Goal: Information Seeking & Learning: Learn about a topic

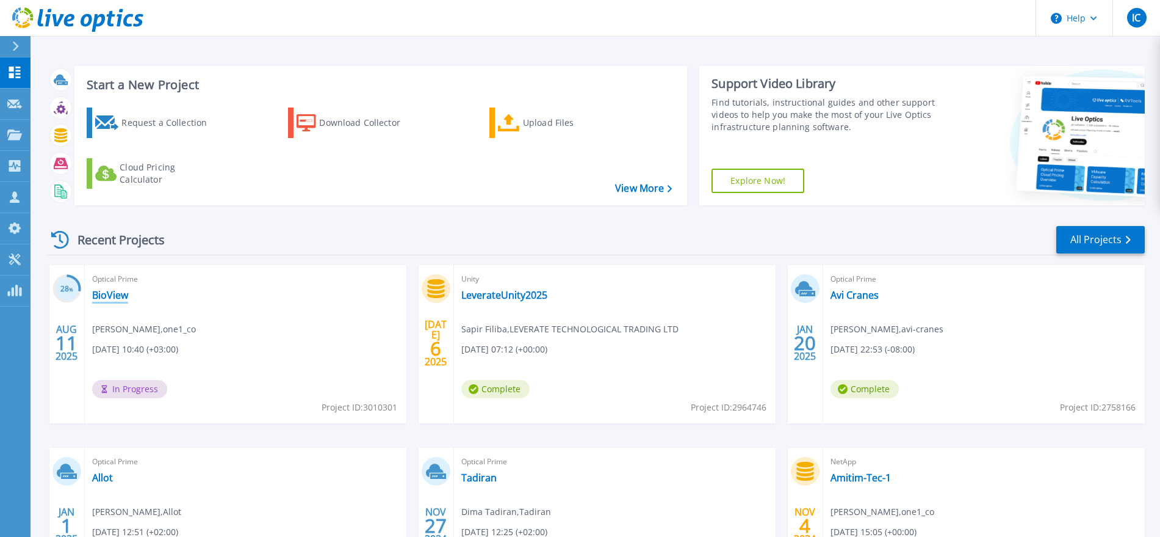
click at [117, 298] on link "BioView" at bounding box center [110, 295] width 36 height 12
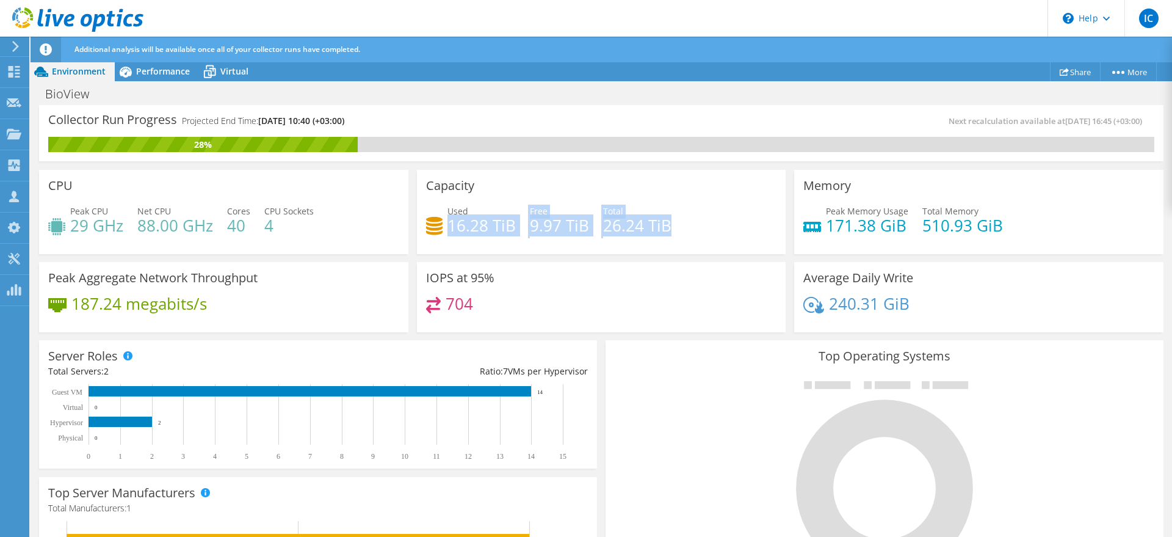
drag, startPoint x: 446, startPoint y: 224, endPoint x: 776, endPoint y: 238, distance: 330.6
click at [776, 238] on div "Capacity Used 16.28 TiB Free 9.97 TiB Total 26.24 TiB" at bounding box center [601, 212] width 369 height 84
click at [711, 237] on div "Used 16.28 TiB Free 9.97 TiB Total 26.24 TiB" at bounding box center [601, 225] width 351 height 40
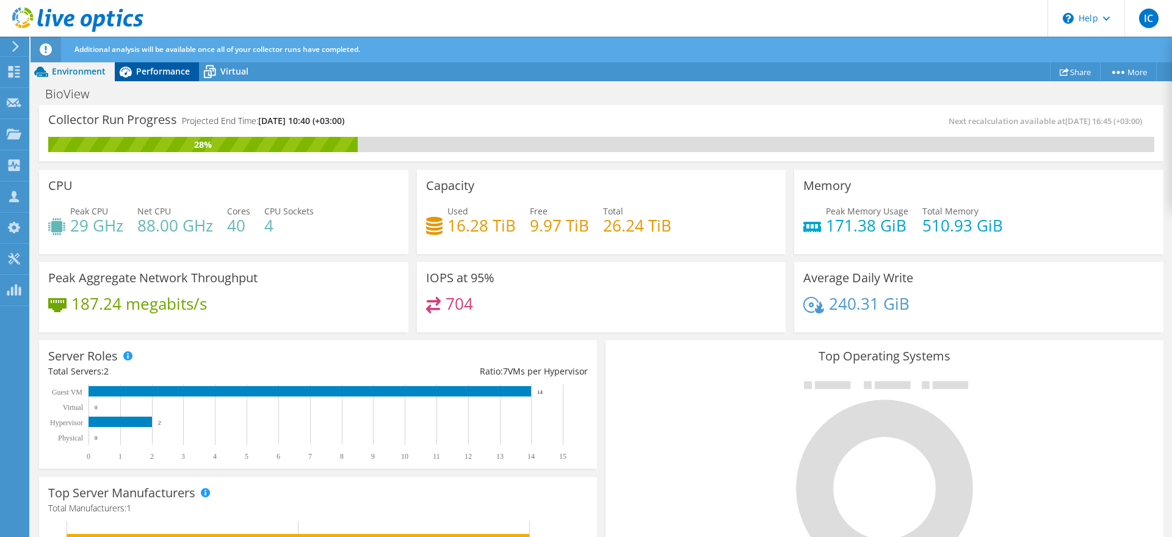
click at [145, 63] on div "Performance" at bounding box center [157, 72] width 84 height 20
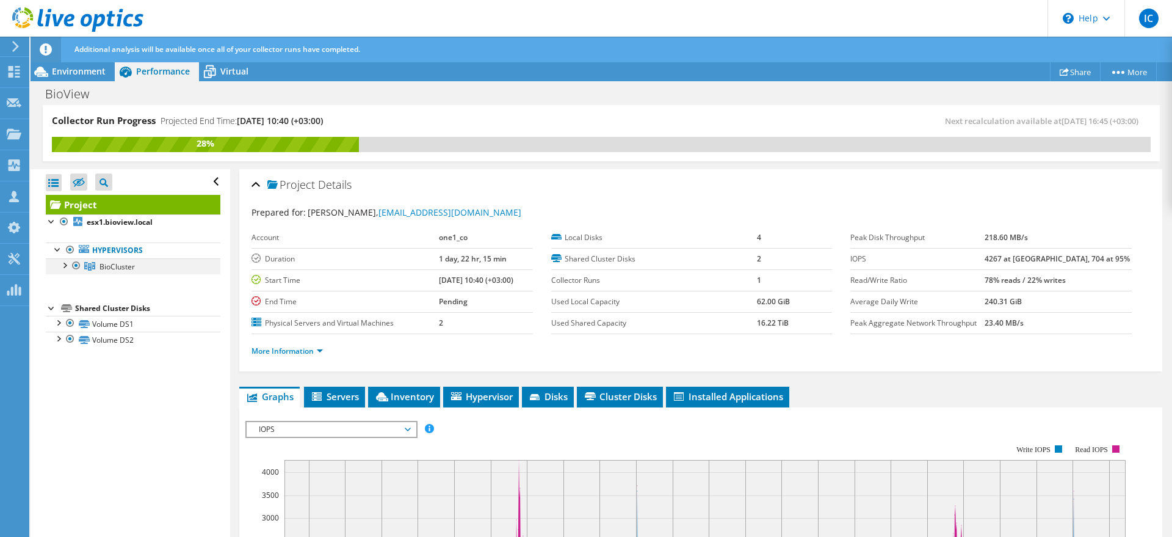
click at [69, 264] on div at bounding box center [64, 264] width 12 height 12
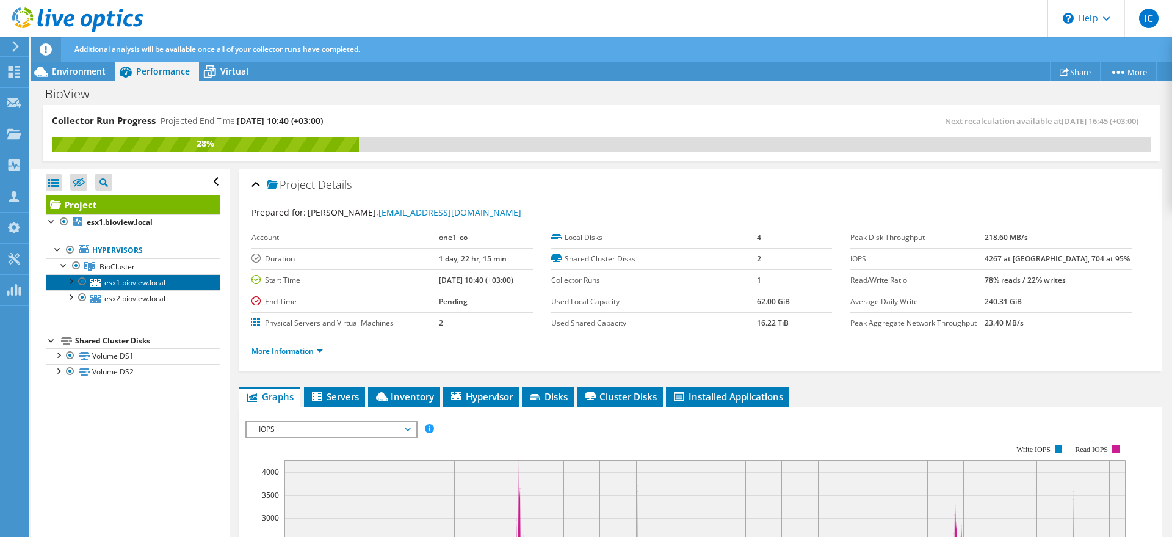
click at [115, 279] on link "esx1.bioview.local" at bounding box center [133, 282] width 175 height 16
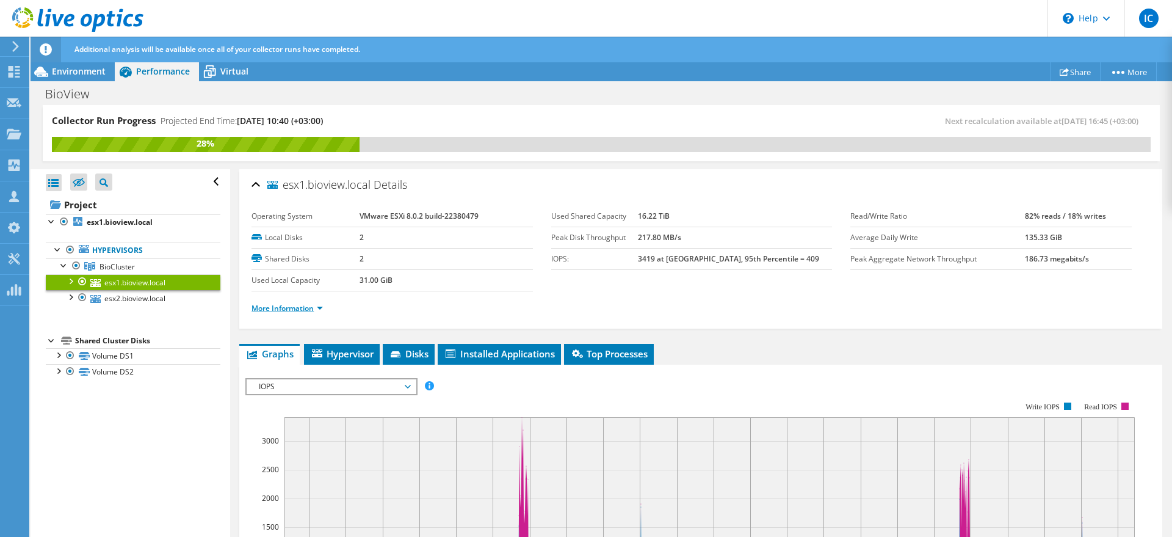
click at [313, 308] on link "More Information" at bounding box center [287, 308] width 71 height 10
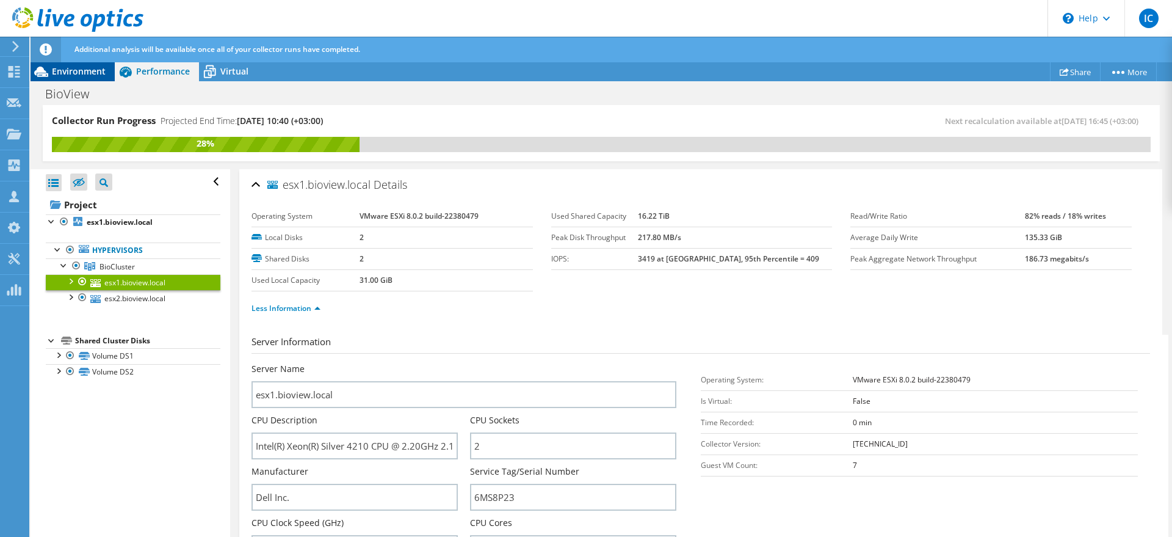
click at [79, 68] on span "Environment" at bounding box center [79, 71] width 54 height 12
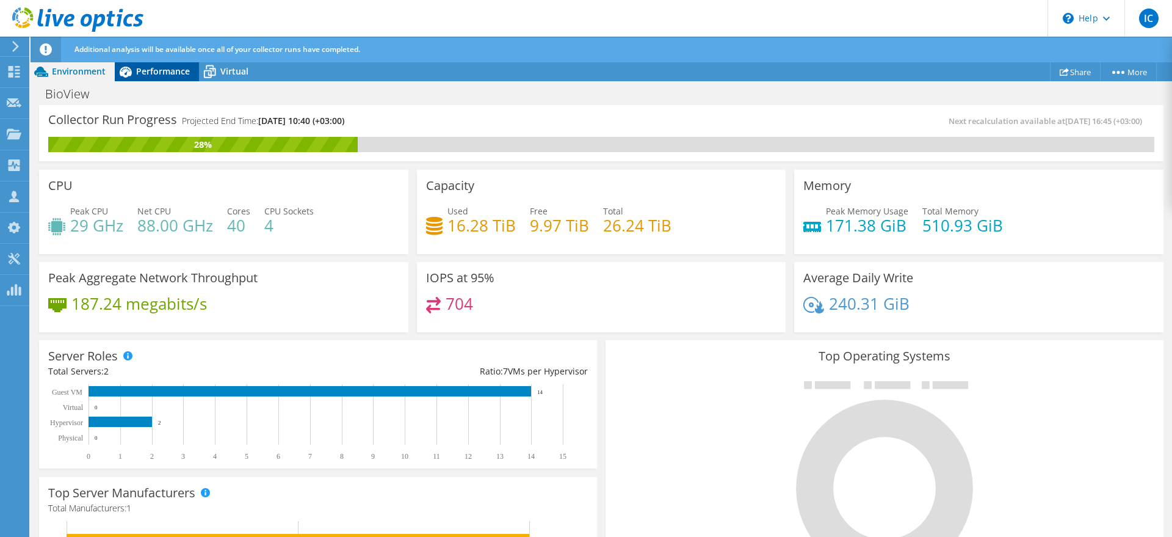
click at [173, 78] on div "Performance" at bounding box center [157, 72] width 84 height 20
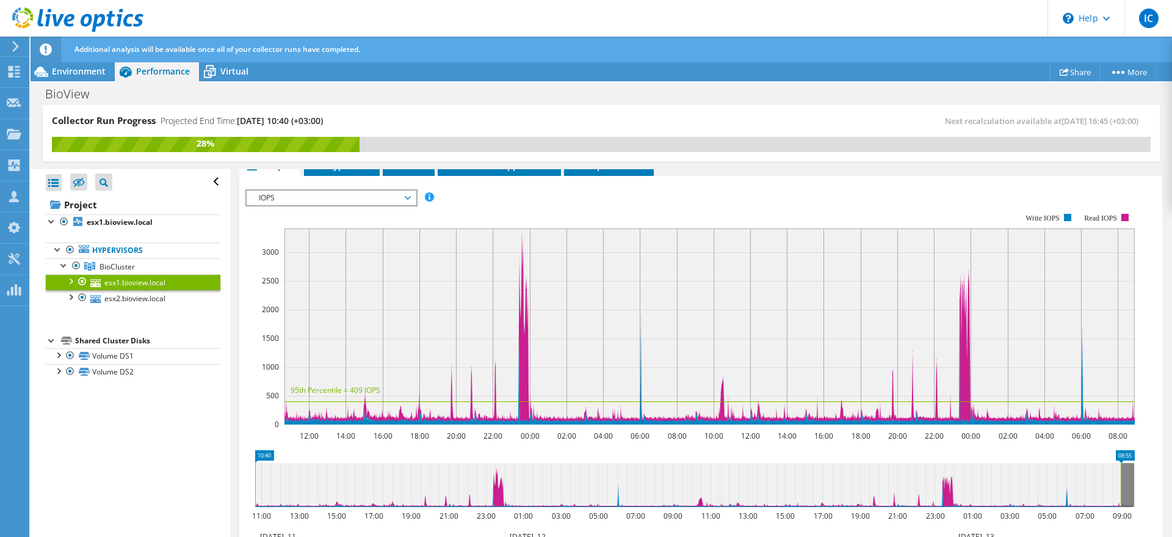
scroll to position [895, 0]
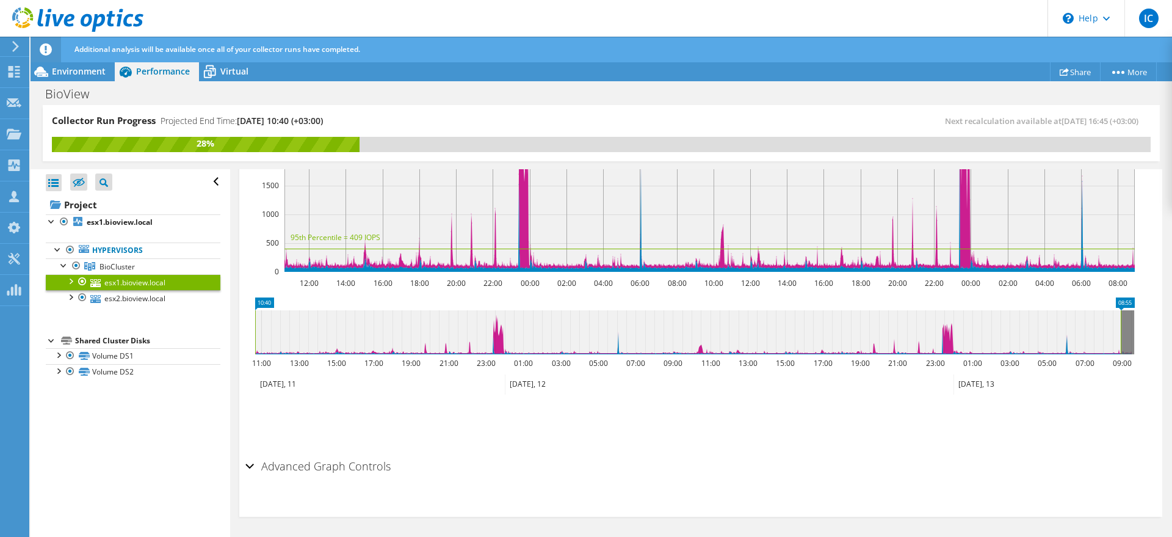
click at [255, 468] on h2 "Advanced Graph Controls" at bounding box center [317, 466] width 145 height 24
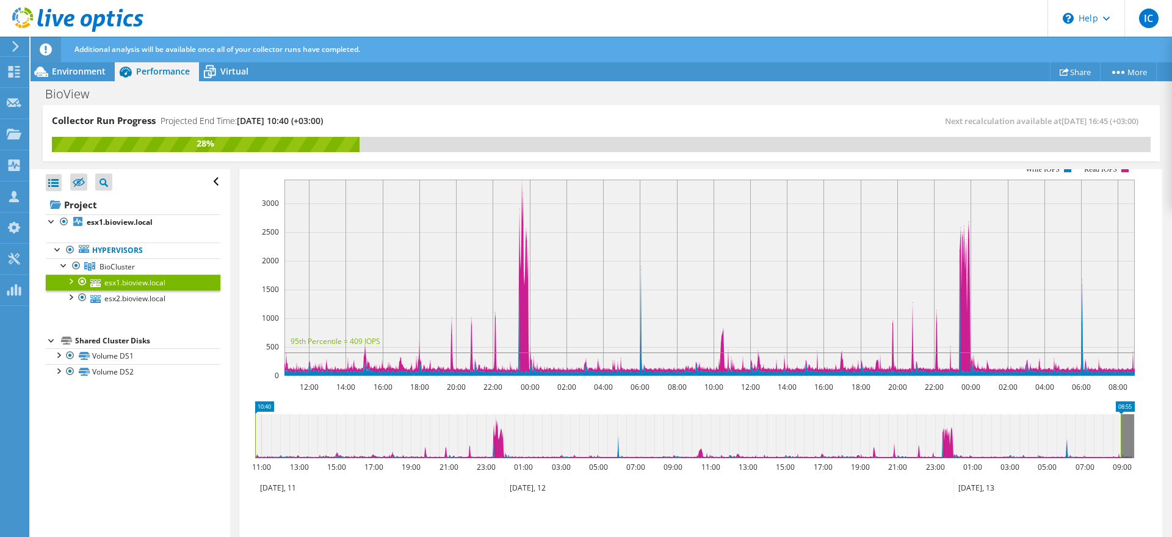
scroll to position [639, 0]
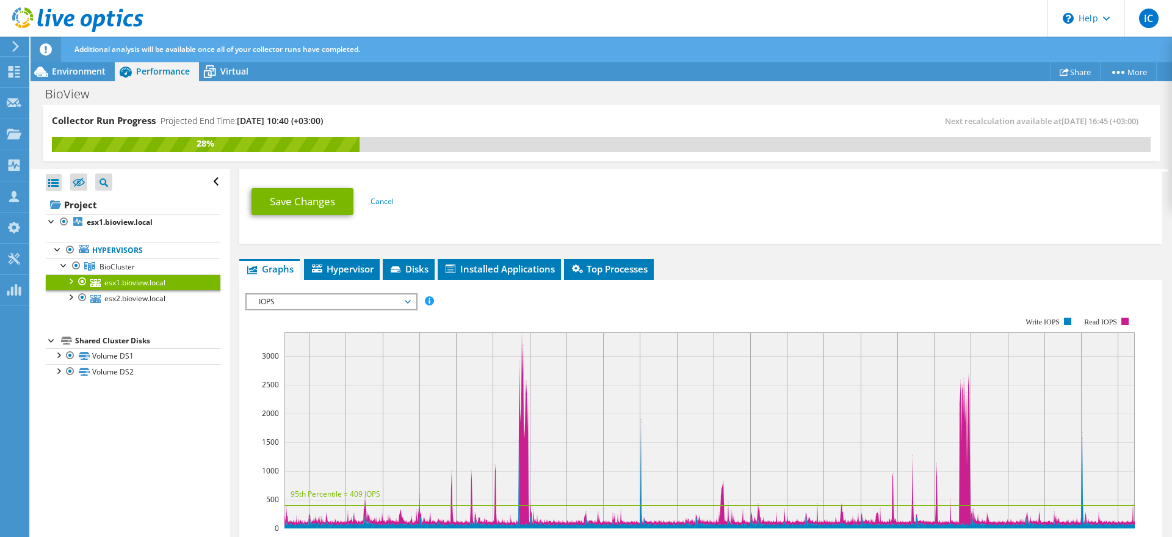
click at [324, 297] on span "IOPS" at bounding box center [331, 301] width 157 height 15
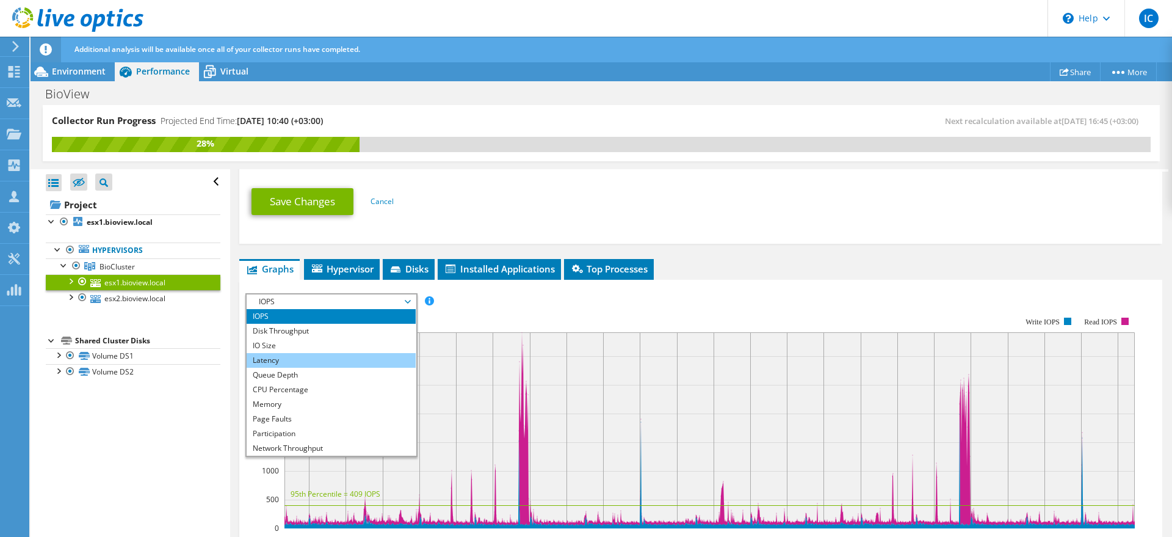
click at [289, 363] on li "Latency" at bounding box center [331, 360] width 169 height 15
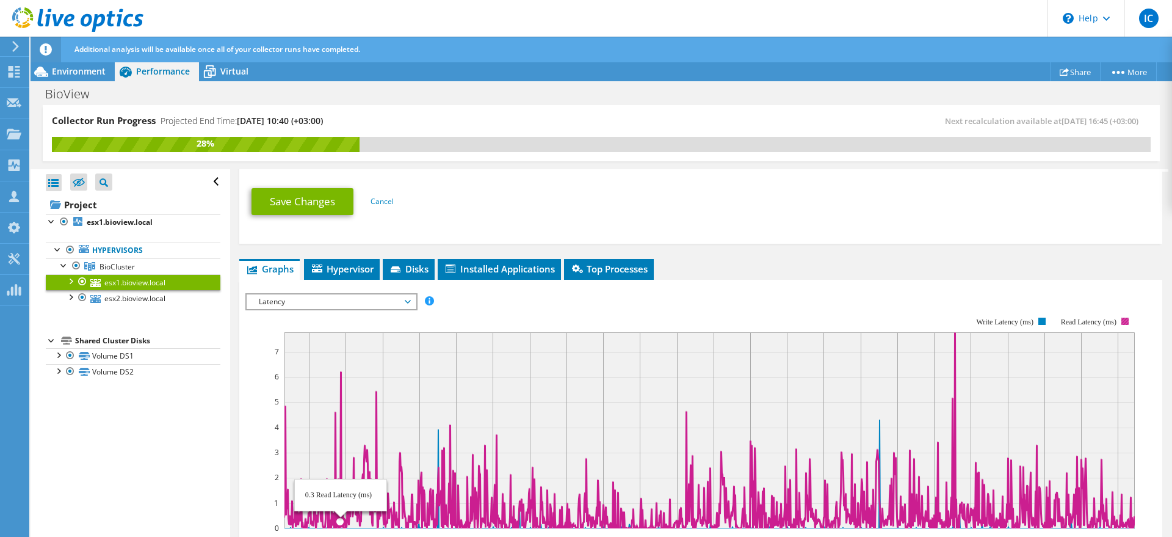
click at [341, 372] on icon at bounding box center [716, 430] width 865 height 196
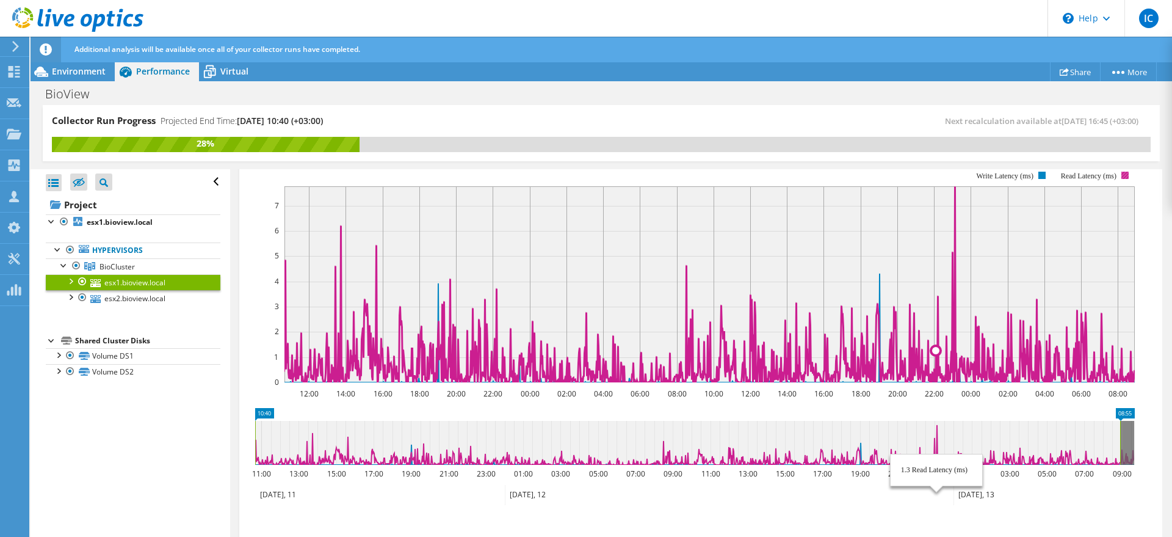
scroll to position [791, 0]
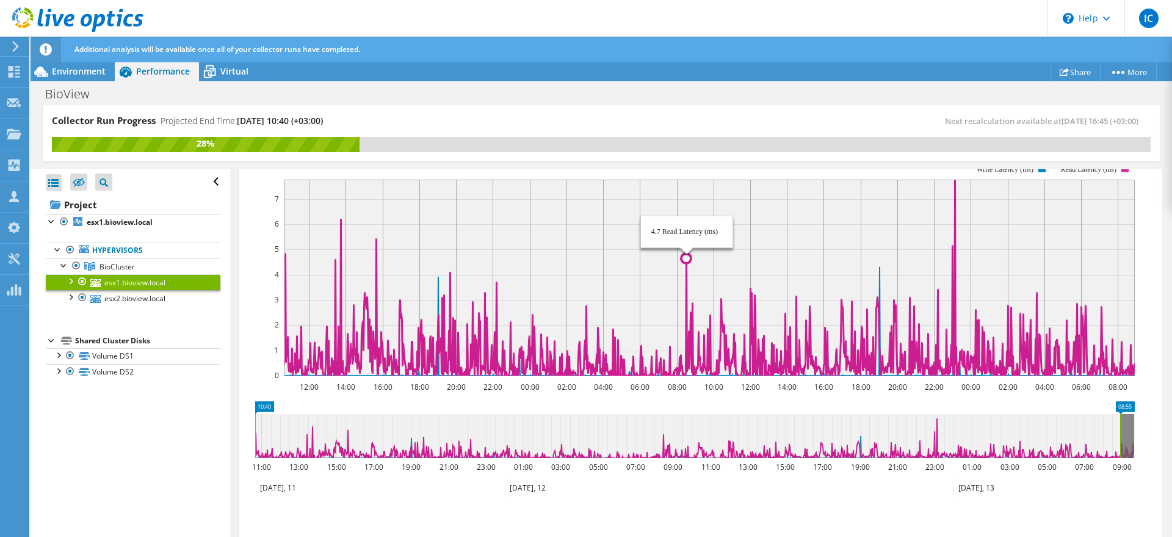
click at [687, 280] on icon at bounding box center [716, 277] width 865 height 196
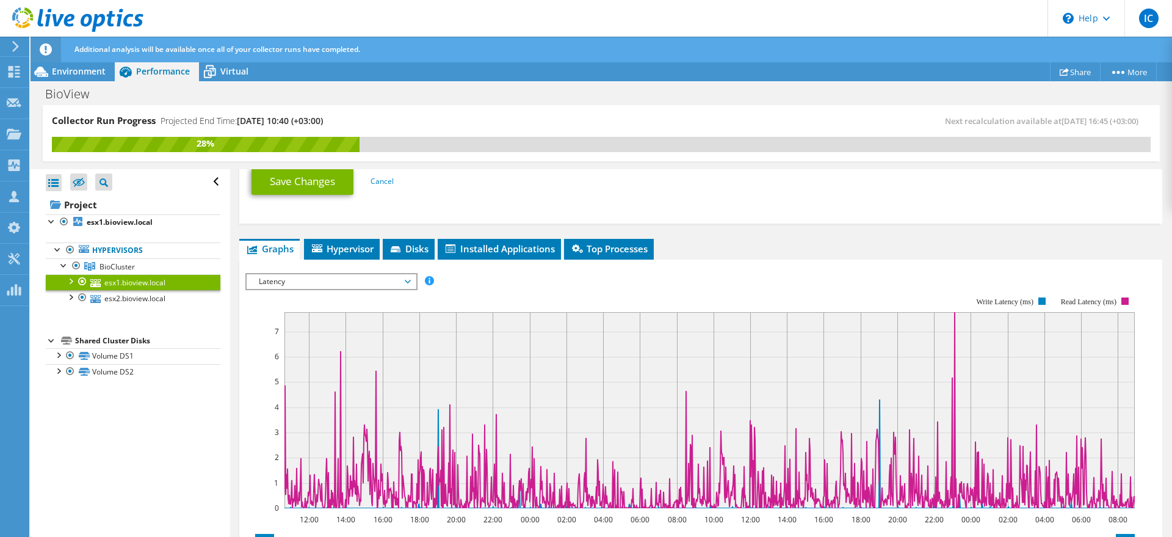
scroll to position [639, 0]
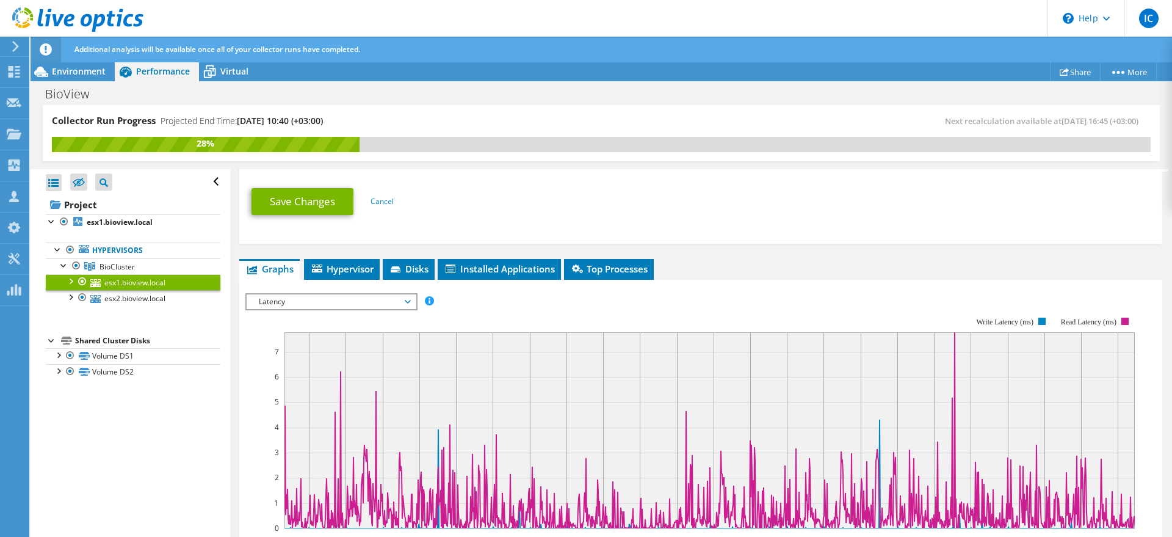
click at [313, 303] on span "Latency" at bounding box center [331, 301] width 157 height 15
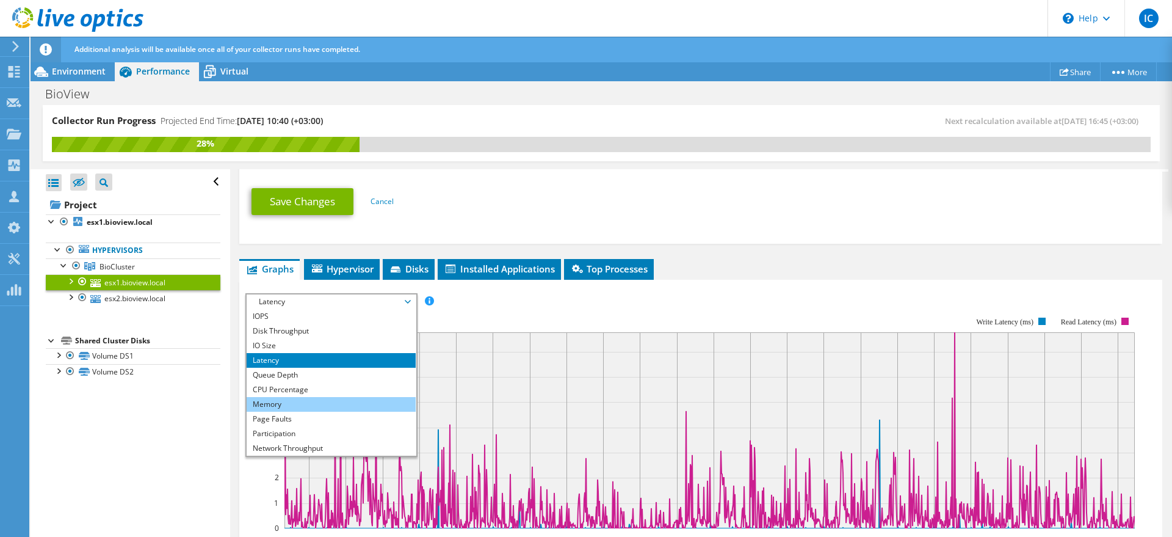
click at [281, 406] on li "Memory" at bounding box center [331, 404] width 169 height 15
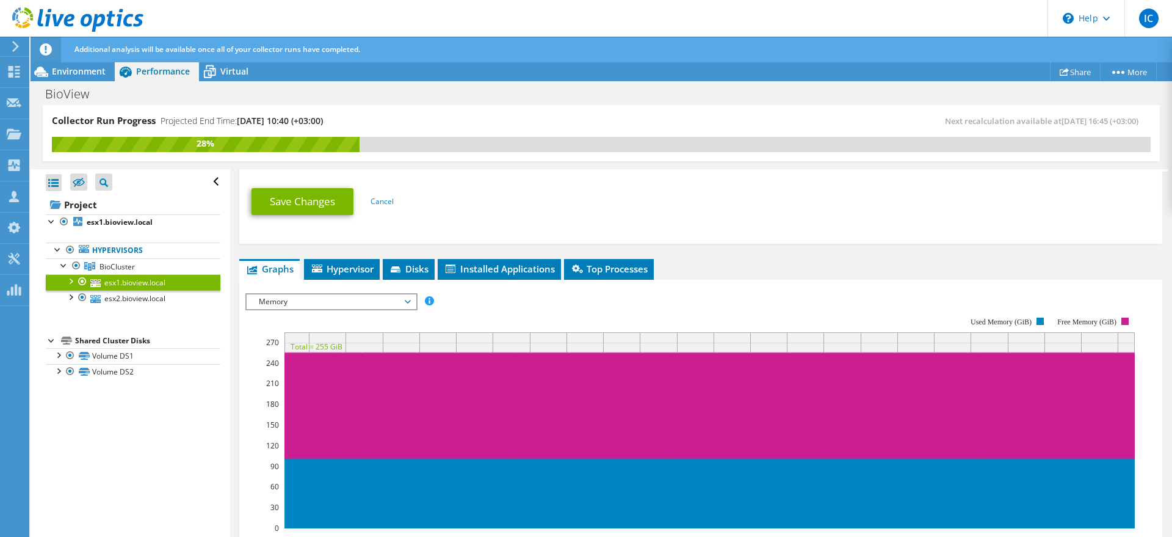
click at [338, 289] on div "IOPS Disk Throughput IO Size Latency Queue Depth CPU Percentage Memory Page Fau…" at bounding box center [700, 498] width 911 height 423
click at [332, 306] on span "Memory" at bounding box center [331, 301] width 157 height 15
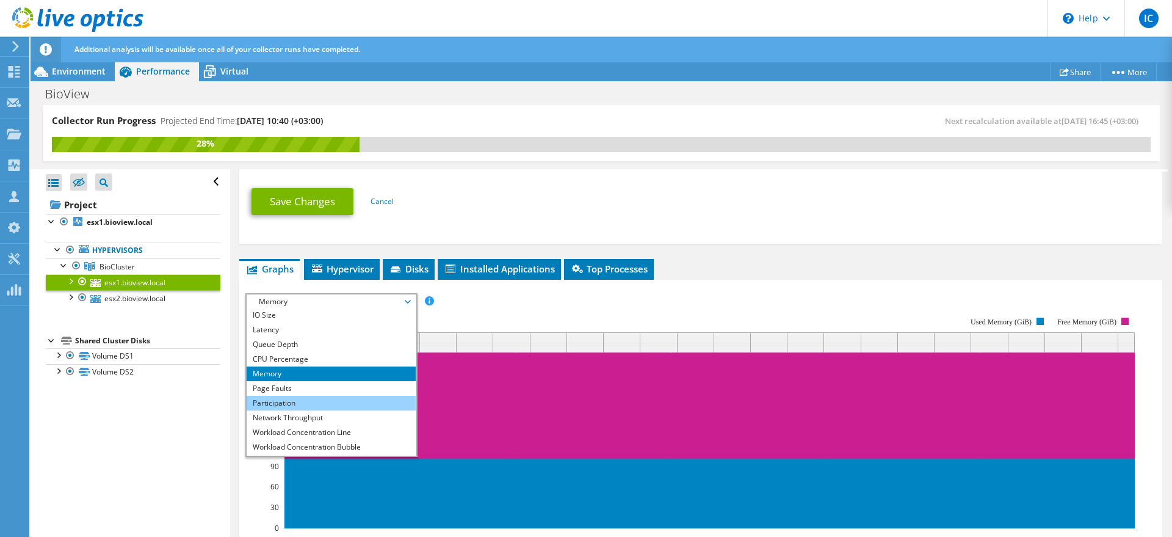
scroll to position [44, 0]
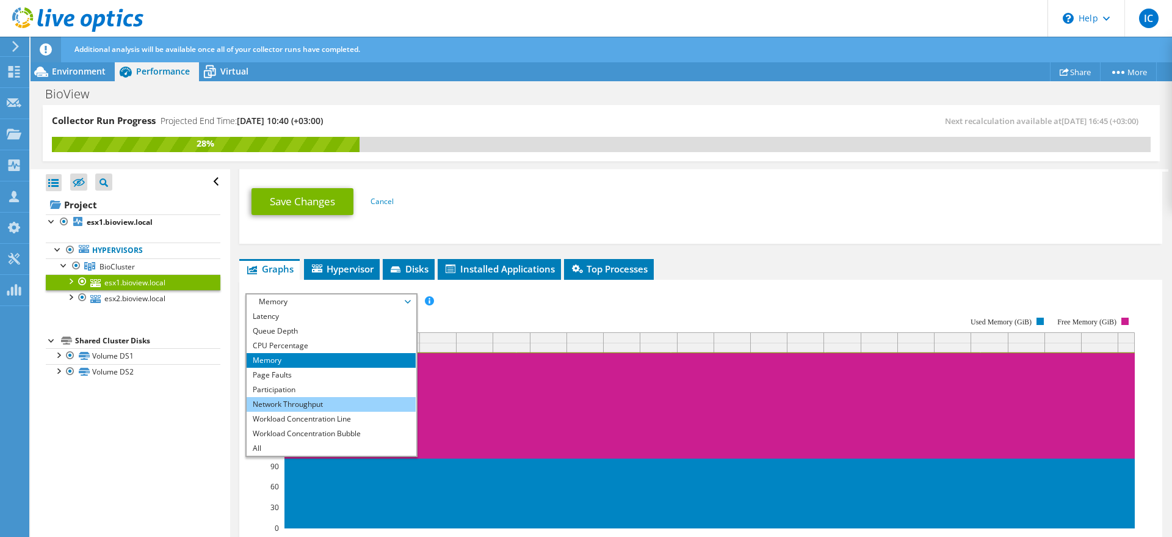
click at [303, 400] on li "Network Throughput" at bounding box center [331, 404] width 169 height 15
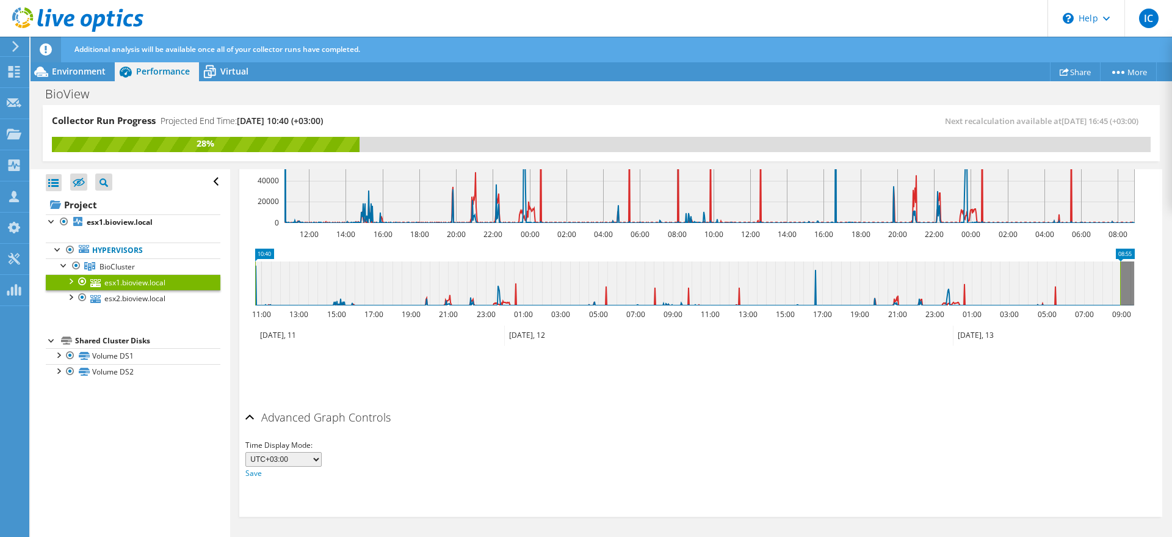
scroll to position [639, 0]
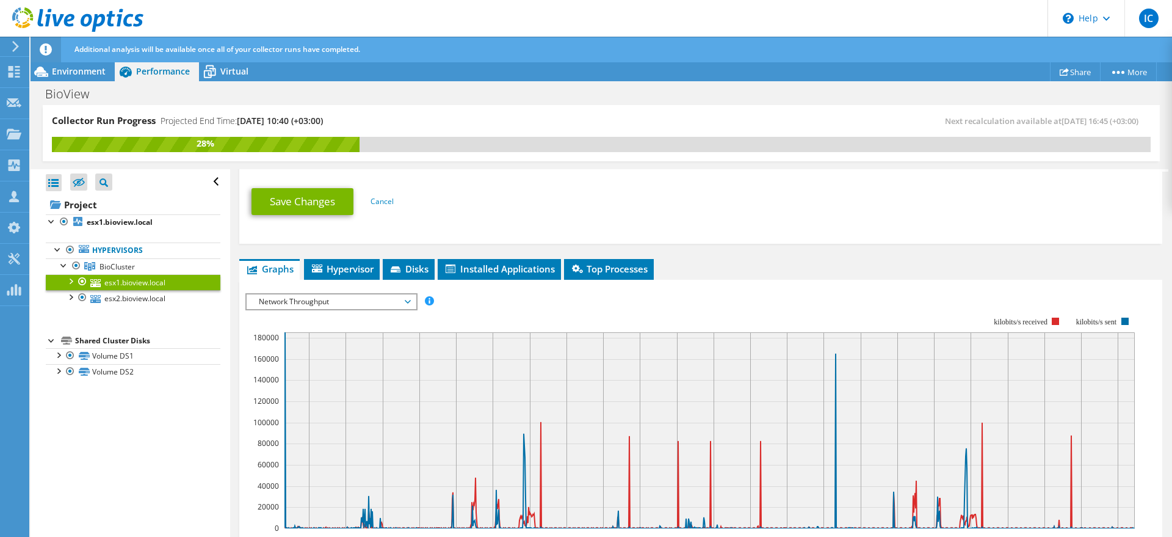
click at [289, 306] on span "Network Throughput" at bounding box center [331, 301] width 157 height 15
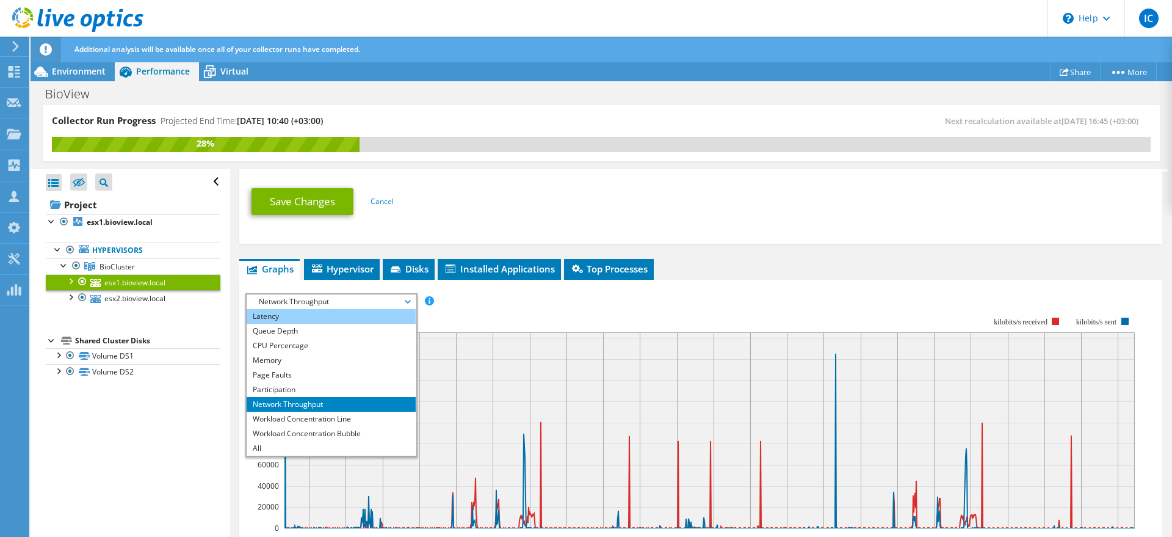
click at [286, 309] on li "Latency" at bounding box center [331, 316] width 169 height 15
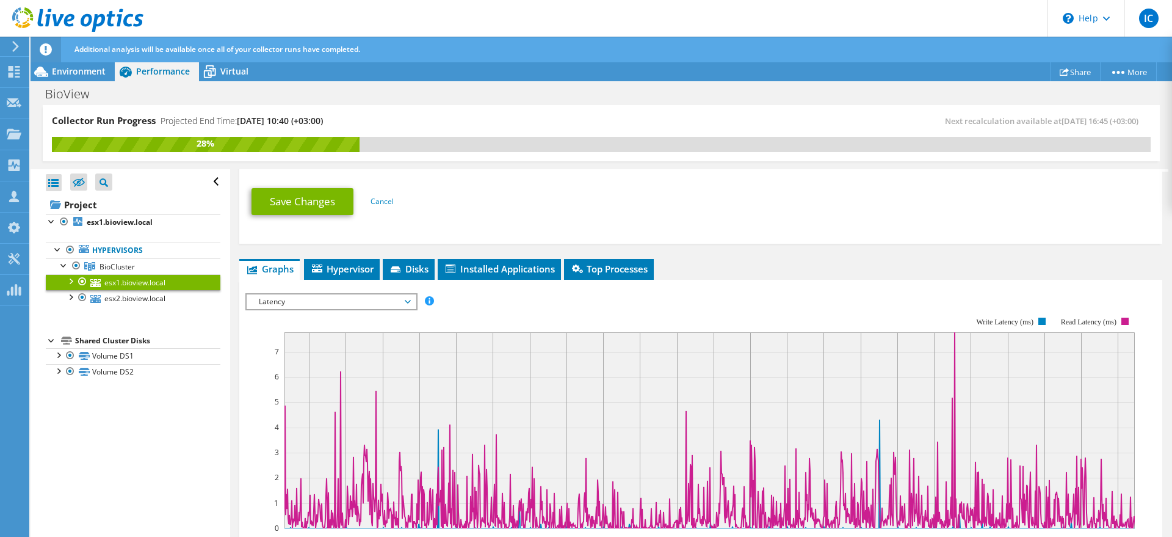
click at [352, 302] on span "Latency" at bounding box center [331, 301] width 157 height 15
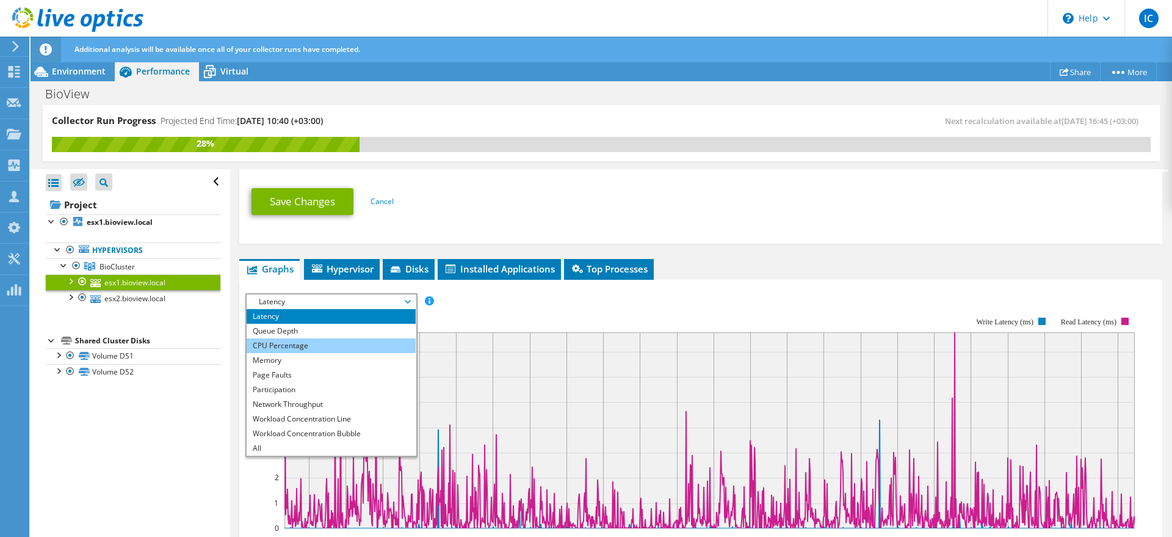
scroll to position [0, 0]
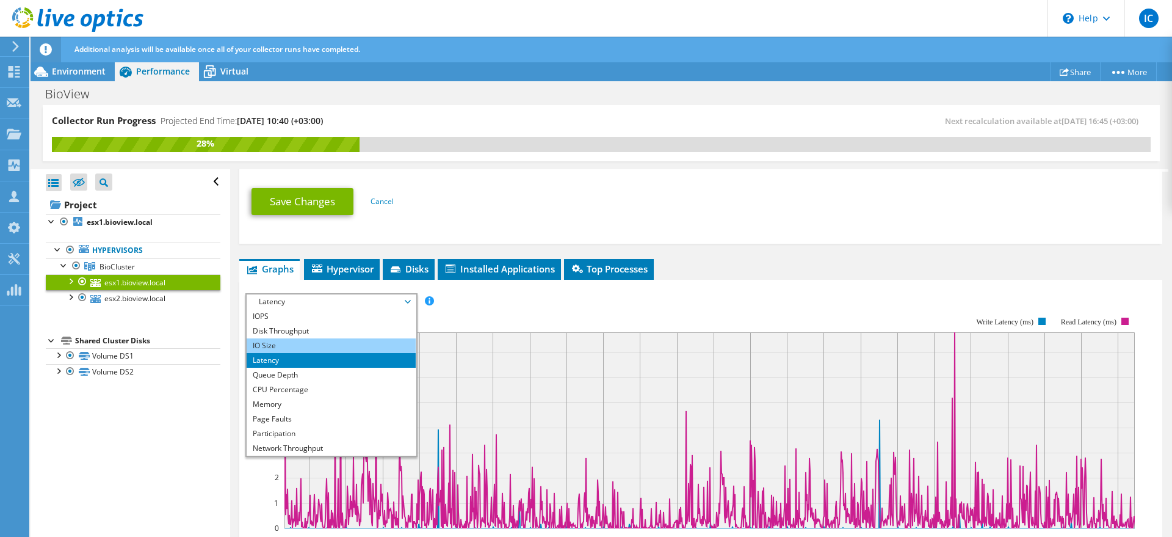
click at [343, 339] on li "IO Size" at bounding box center [331, 345] width 169 height 15
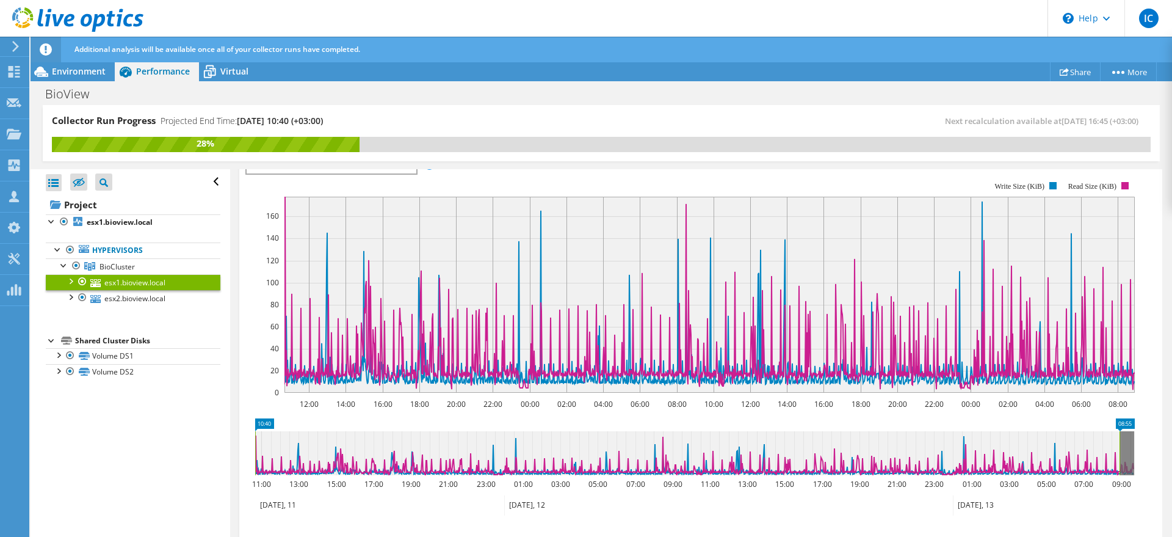
scroll to position [791, 0]
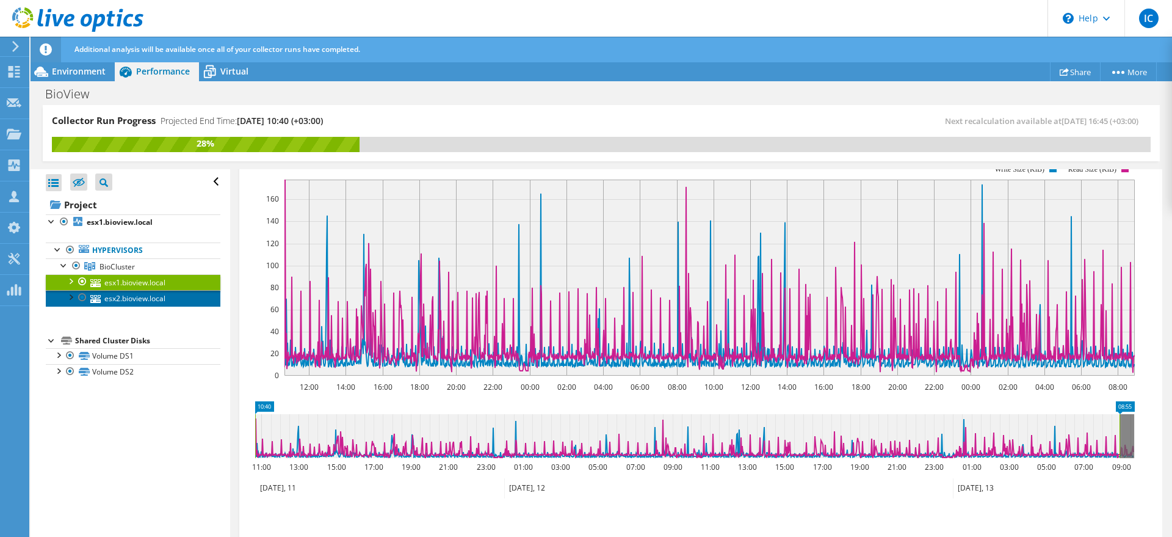
click at [130, 295] on link "esx2.bioview.local" at bounding box center [133, 298] width 175 height 16
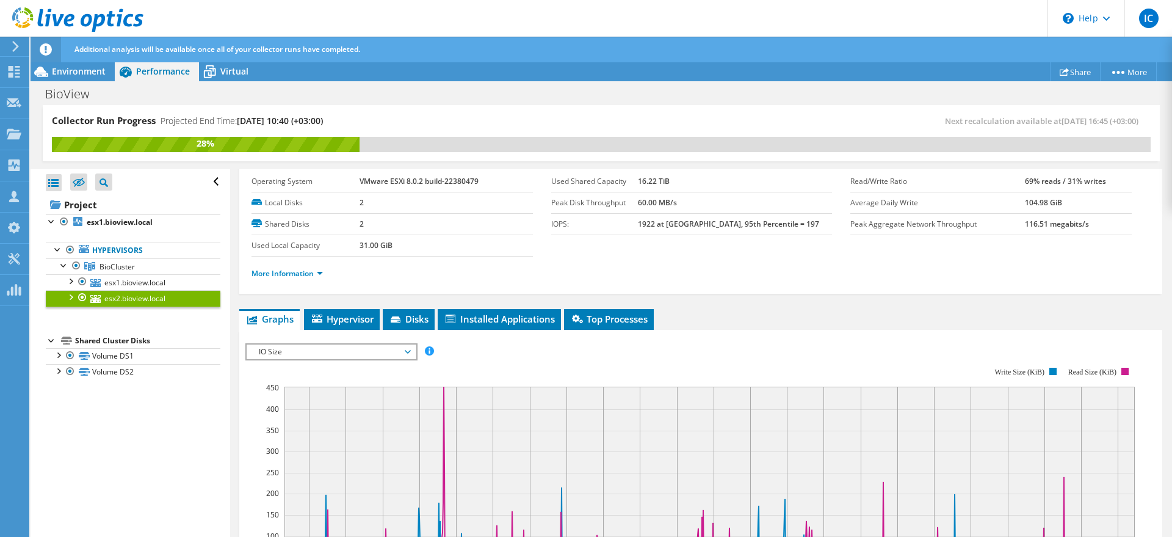
scroll to position [0, 0]
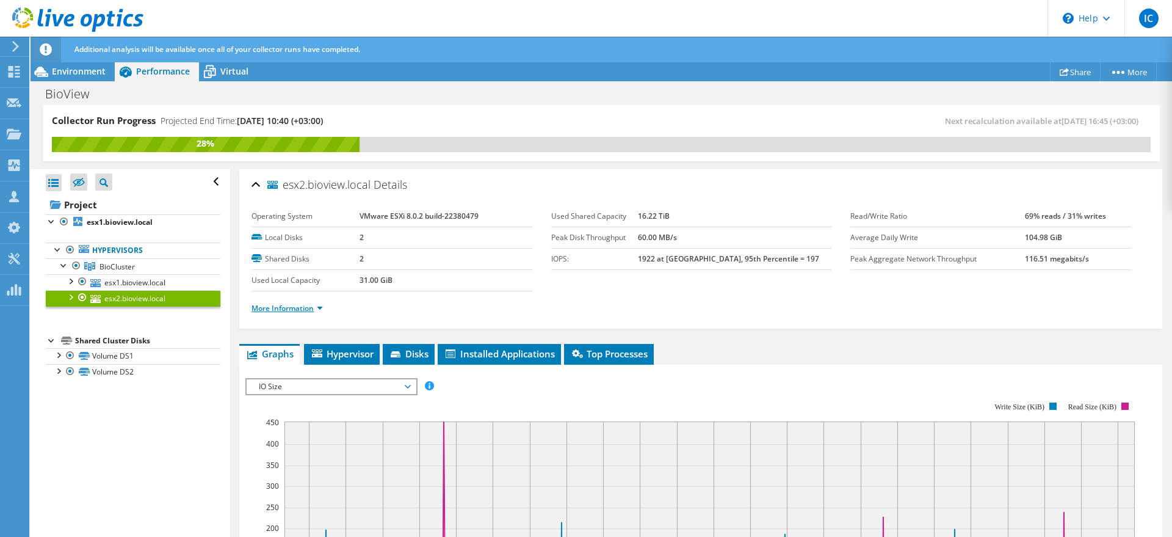
click at [322, 307] on link "More Information" at bounding box center [287, 308] width 71 height 10
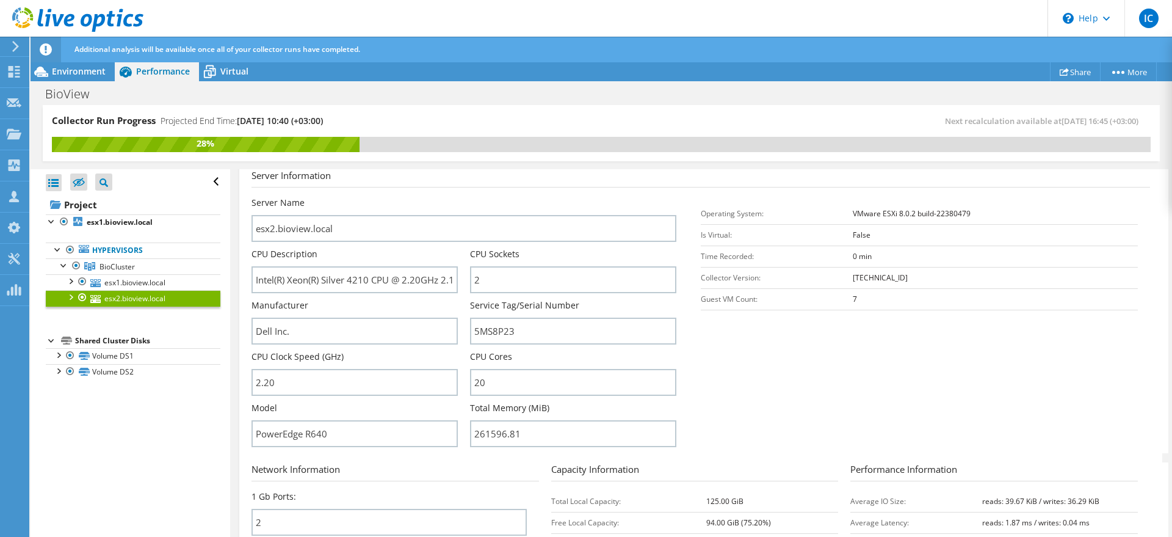
scroll to position [153, 0]
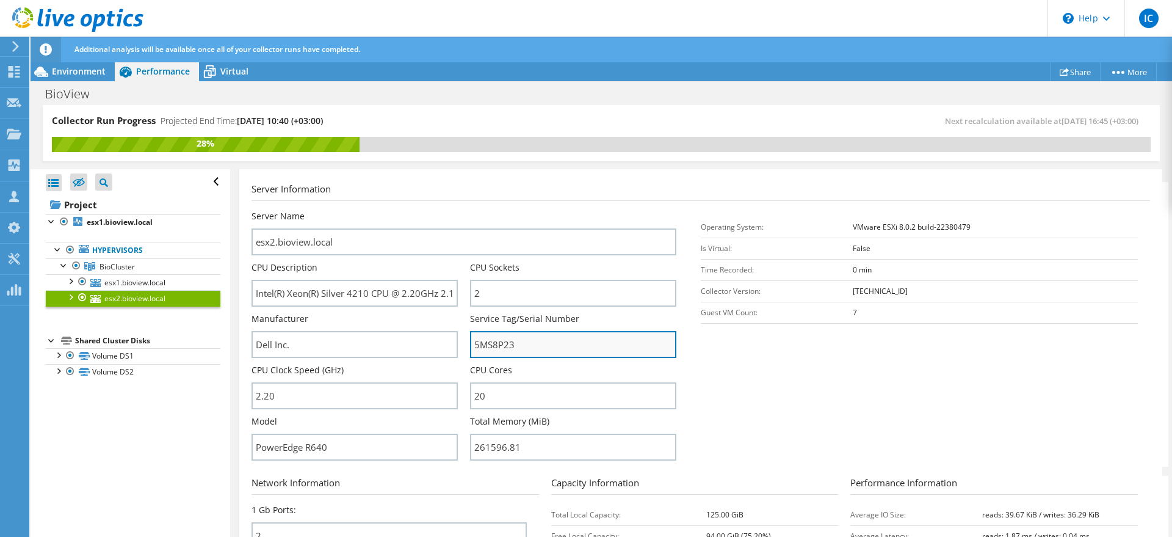
click at [496, 349] on input "5MS8P23" at bounding box center [573, 344] width 206 height 27
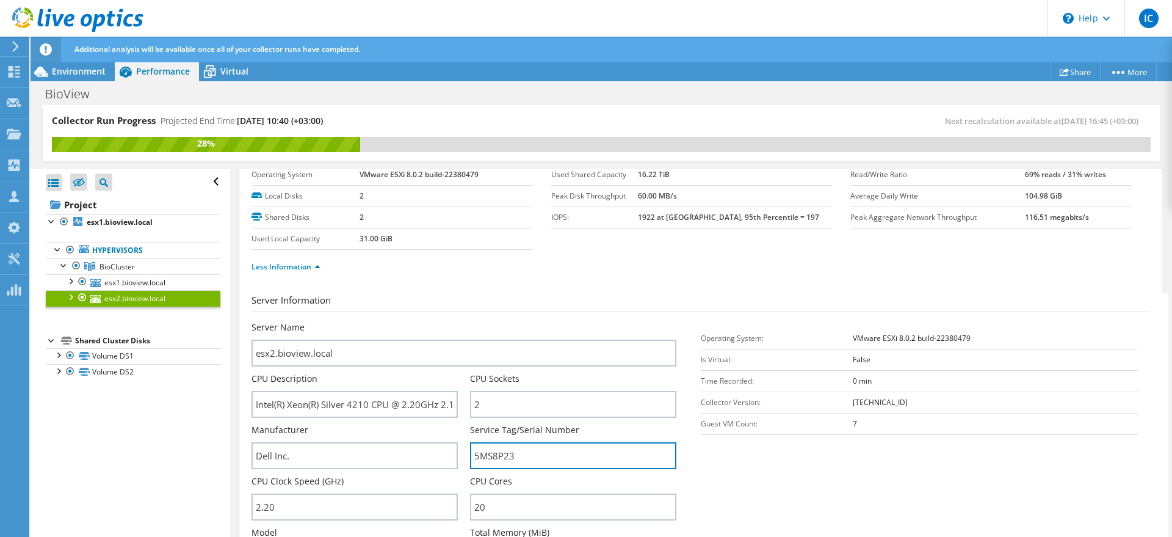
scroll to position [0, 0]
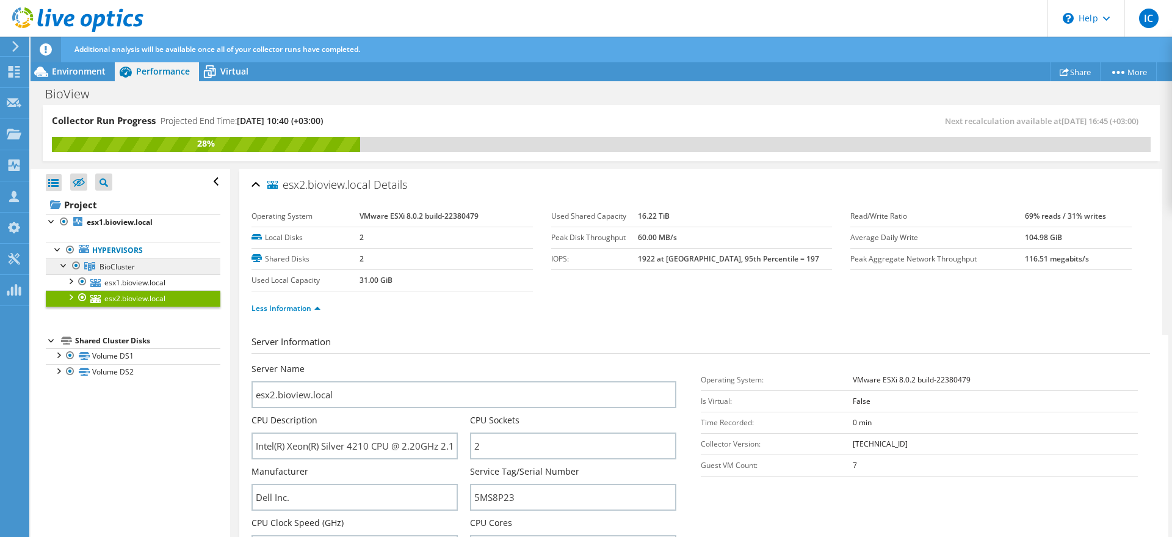
click at [106, 263] on span "BioCluster" at bounding box center [117, 266] width 35 height 10
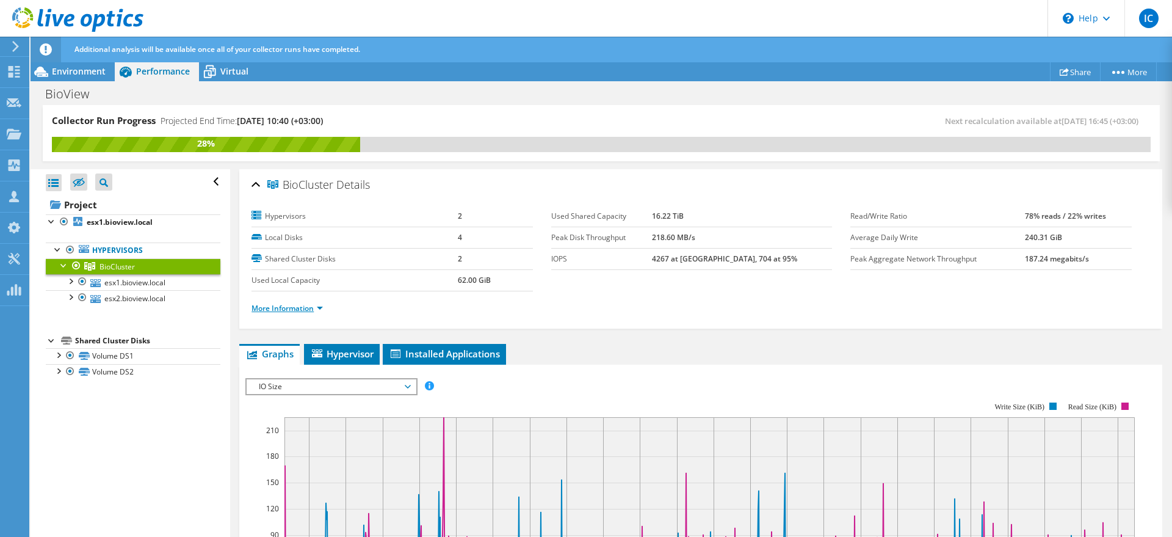
click at [310, 312] on link "More Information" at bounding box center [287, 308] width 71 height 10
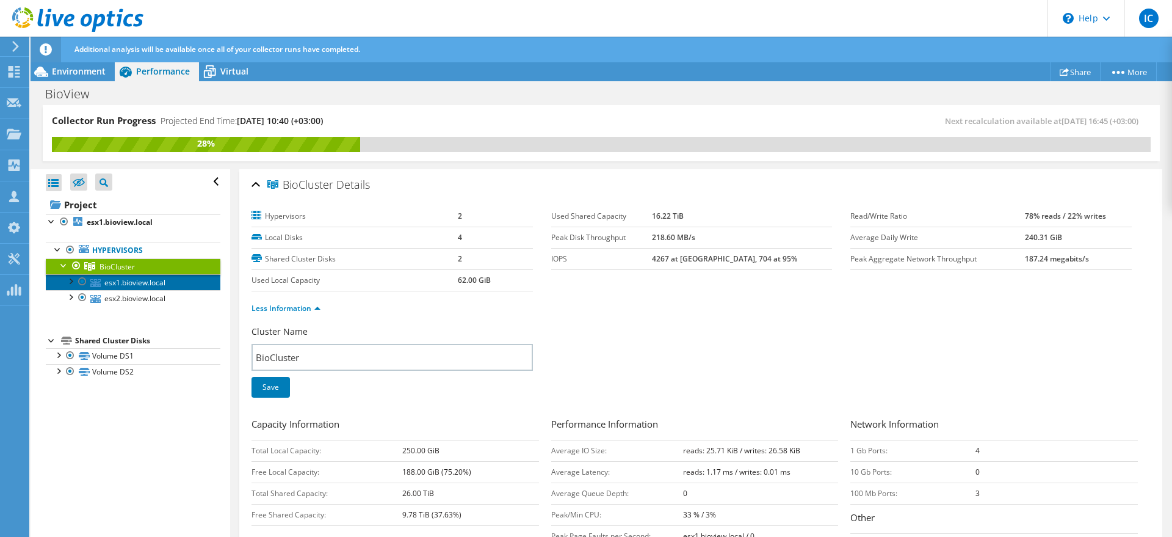
click at [104, 283] on link "esx1.bioview.local" at bounding box center [133, 282] width 175 height 16
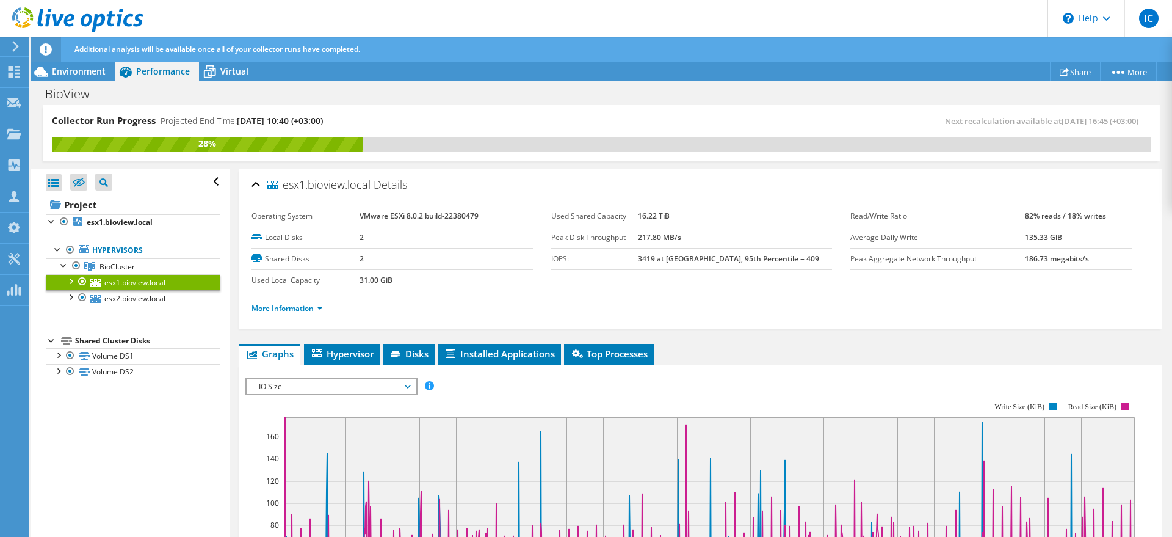
click at [137, 53] on span "Additional analysis will be available once all of your collector runs have comp…" at bounding box center [217, 49] width 286 height 10
click at [483, 41] on div "Additional analysis will be available once all of your collector runs have comp…" at bounding box center [623, 50] width 1105 height 26
click at [175, 304] on link "esx2.bioview.local" at bounding box center [133, 298] width 175 height 16
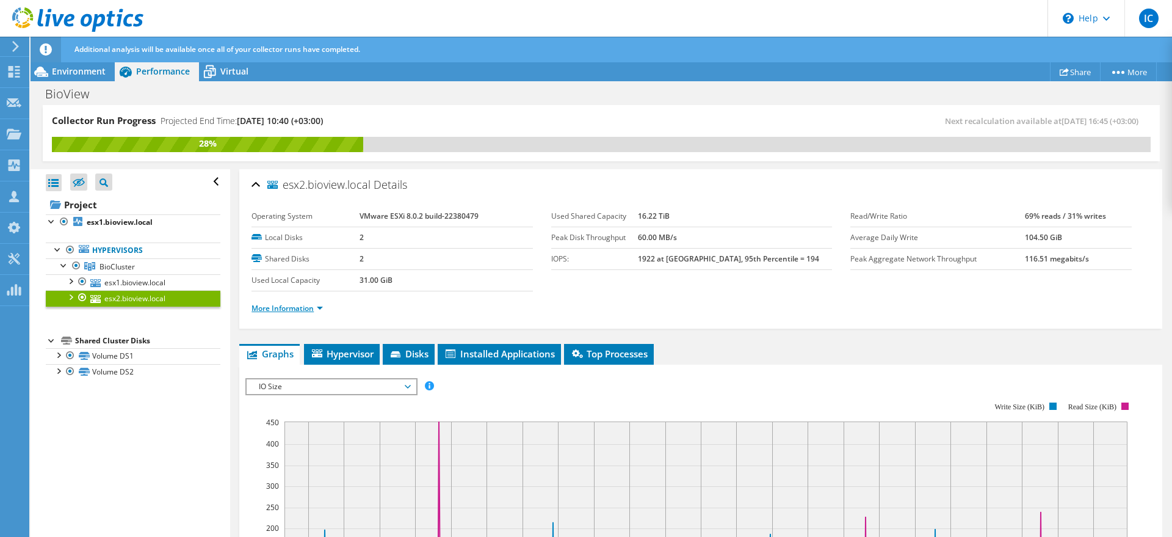
click at [308, 306] on link "More Information" at bounding box center [287, 308] width 71 height 10
